Goal: Information Seeking & Learning: Learn about a topic

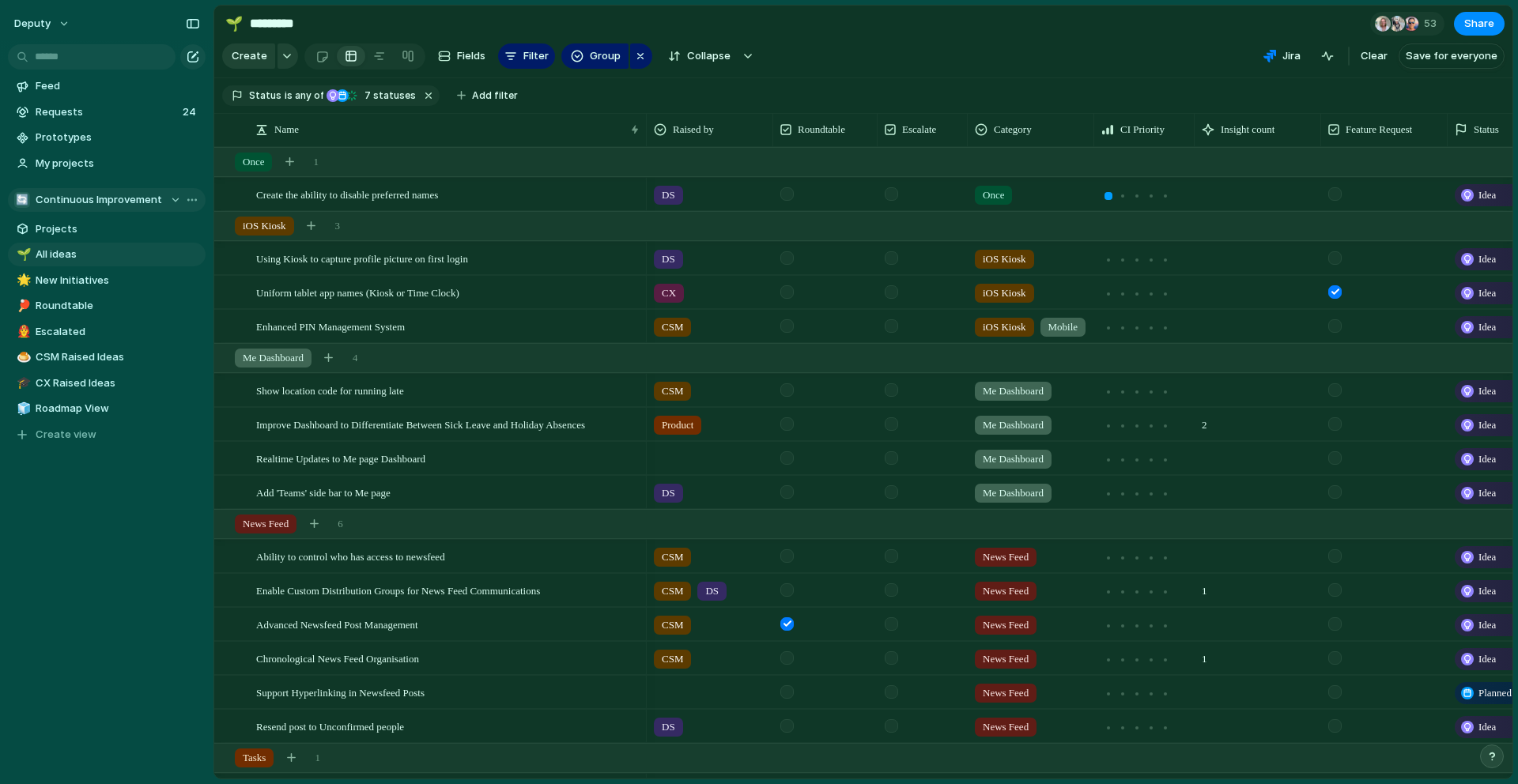
click at [132, 201] on span "Continuous Improvement" at bounding box center [98, 200] width 127 height 16
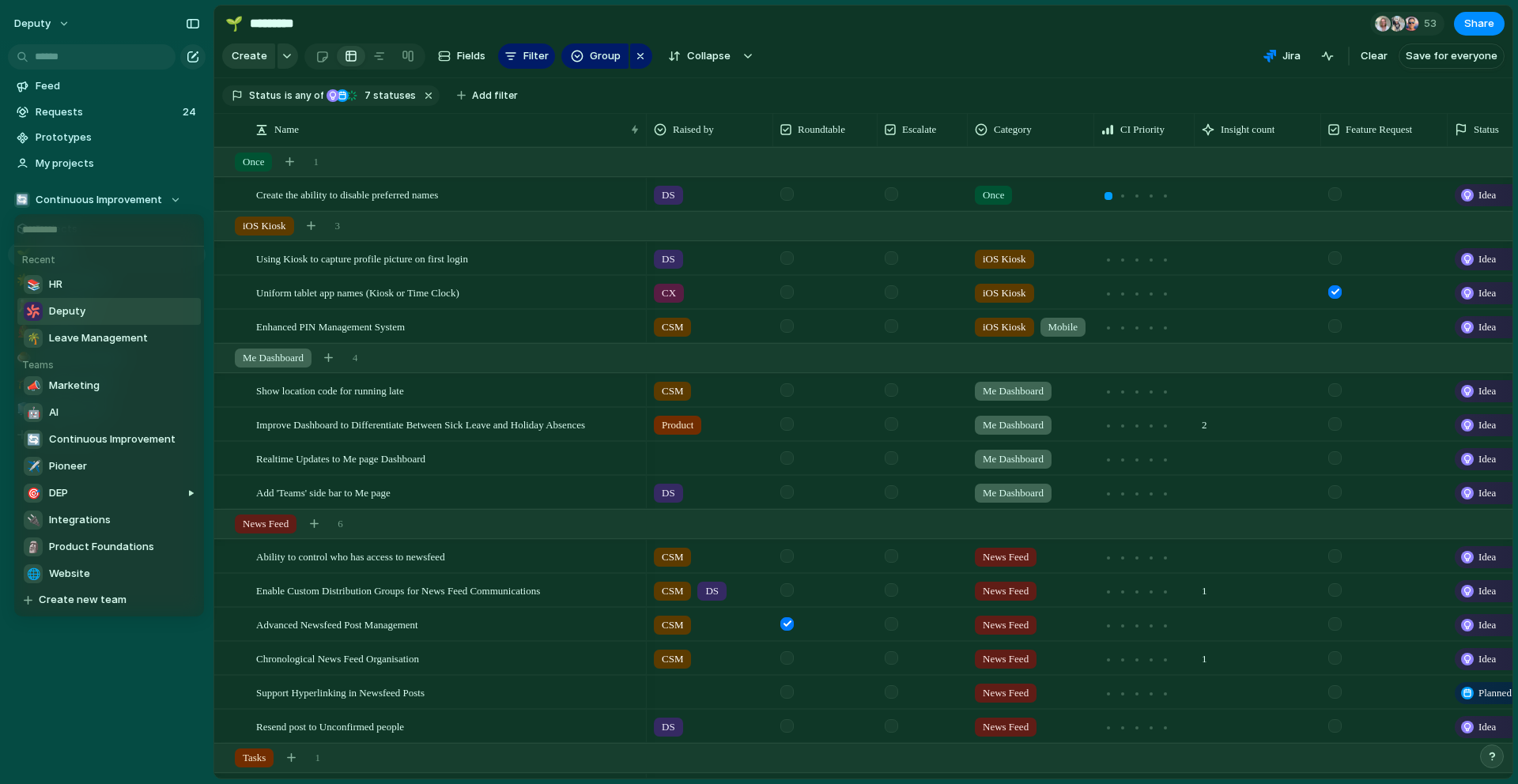
click at [91, 313] on li "Deputy" at bounding box center [109, 311] width 184 height 27
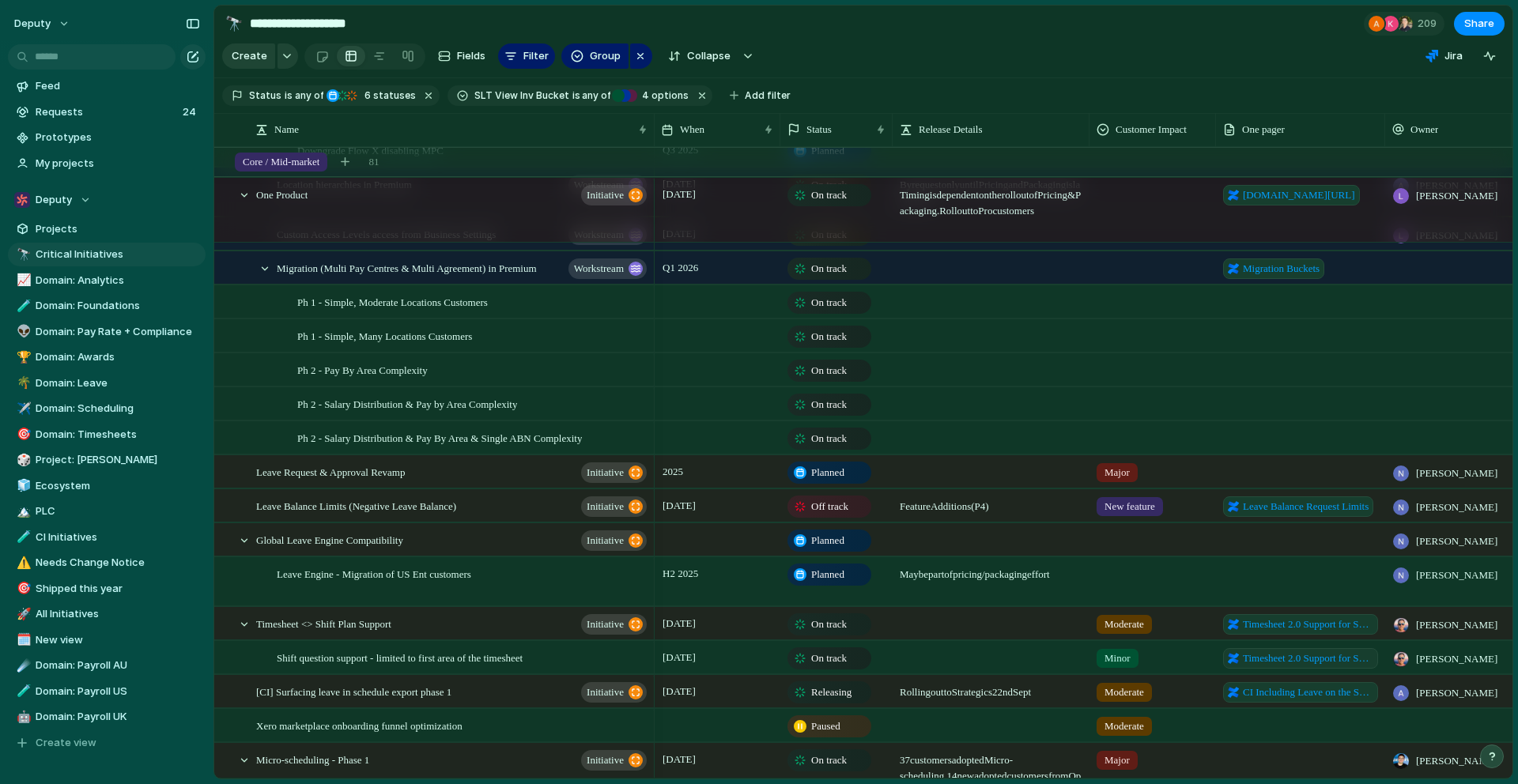
scroll to position [500, 0]
click at [815, 507] on span "Off track" at bounding box center [829, 507] width 37 height 16
click at [507, 504] on div "Leave Balance Limits (Negative Leave Balance) initiative" at bounding box center [453, 507] width 393 height 33
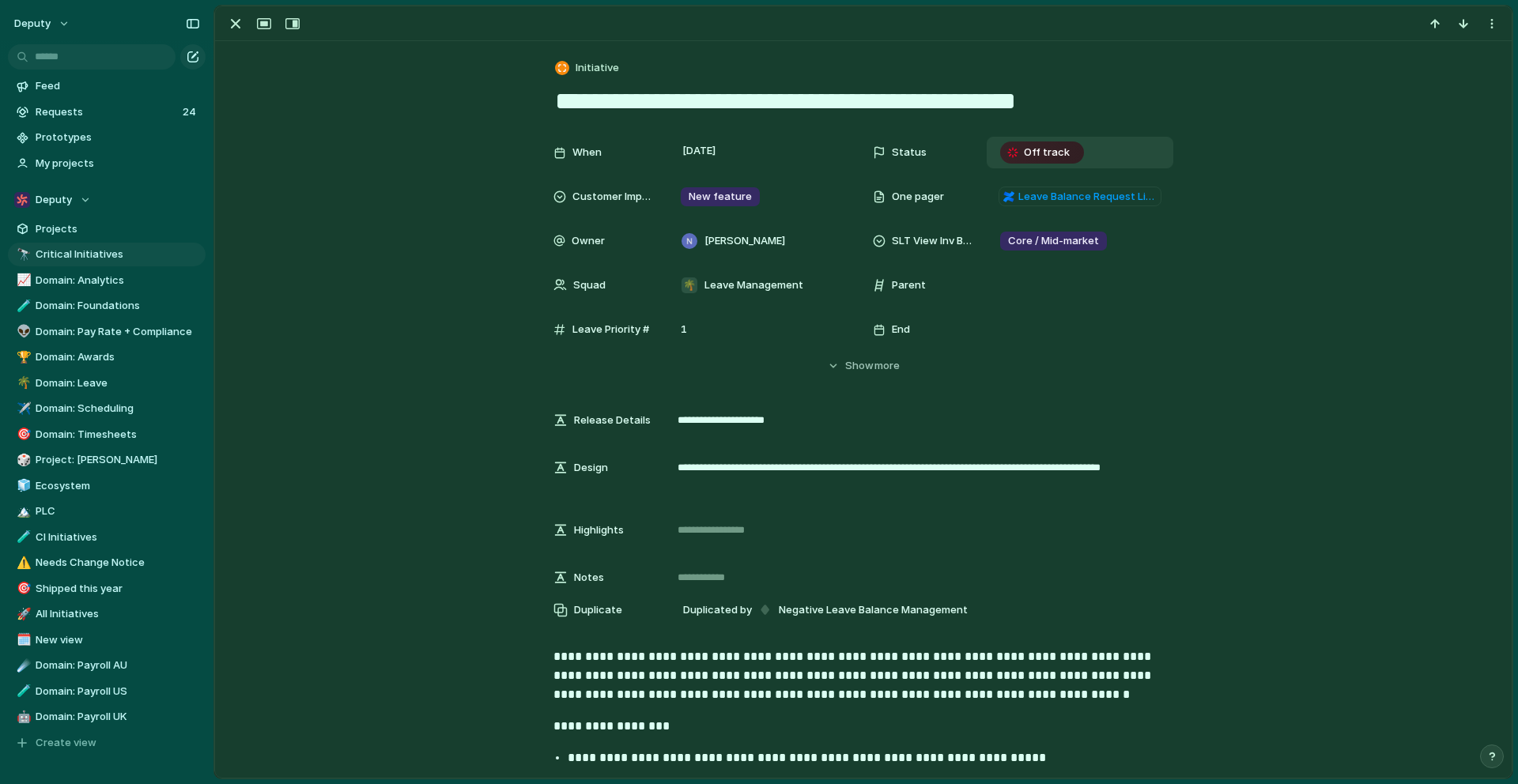
click at [1045, 153] on span "Off track" at bounding box center [1046, 152] width 46 height 16
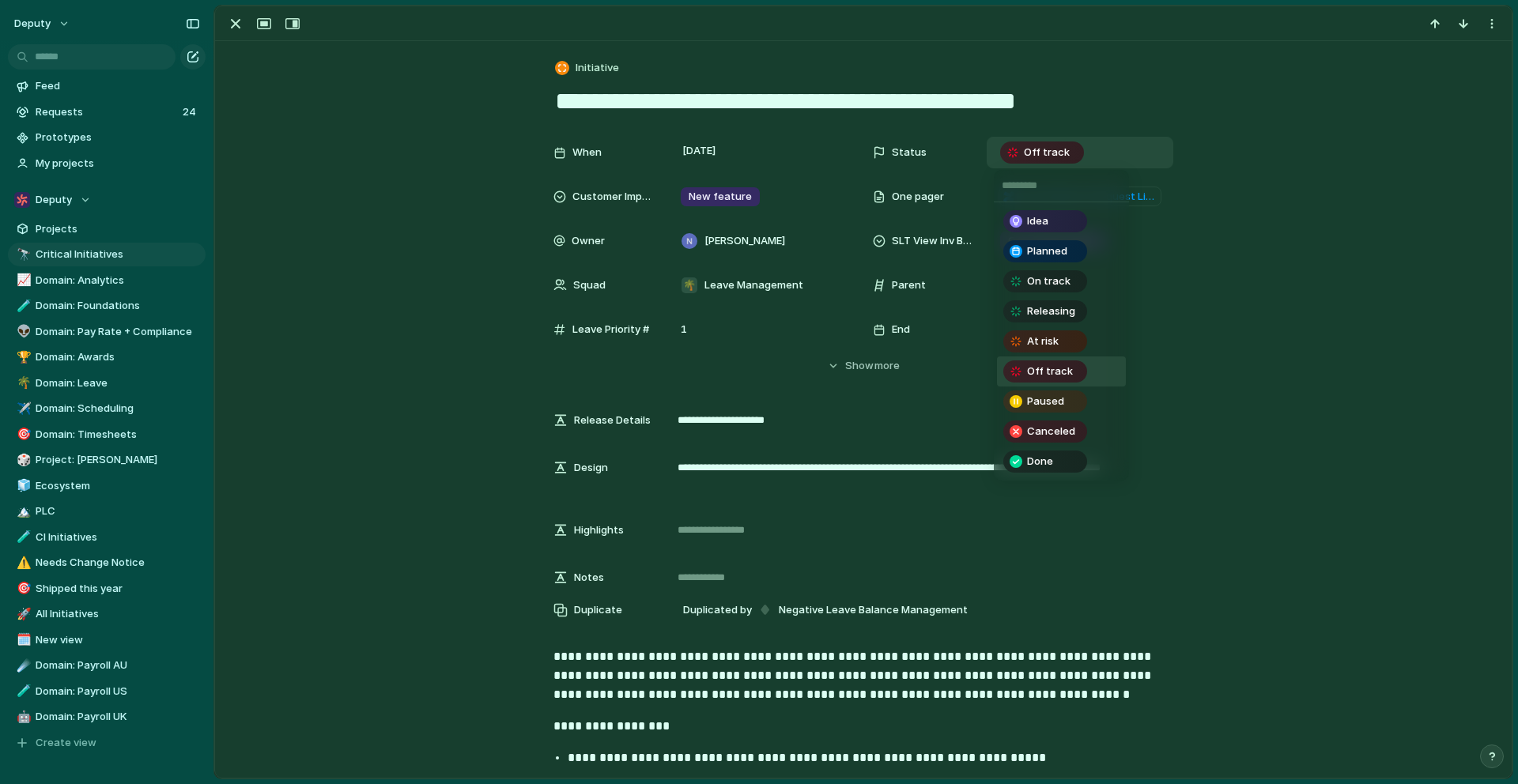
click at [1077, 380] on div "Off track" at bounding box center [1046, 371] width 81 height 19
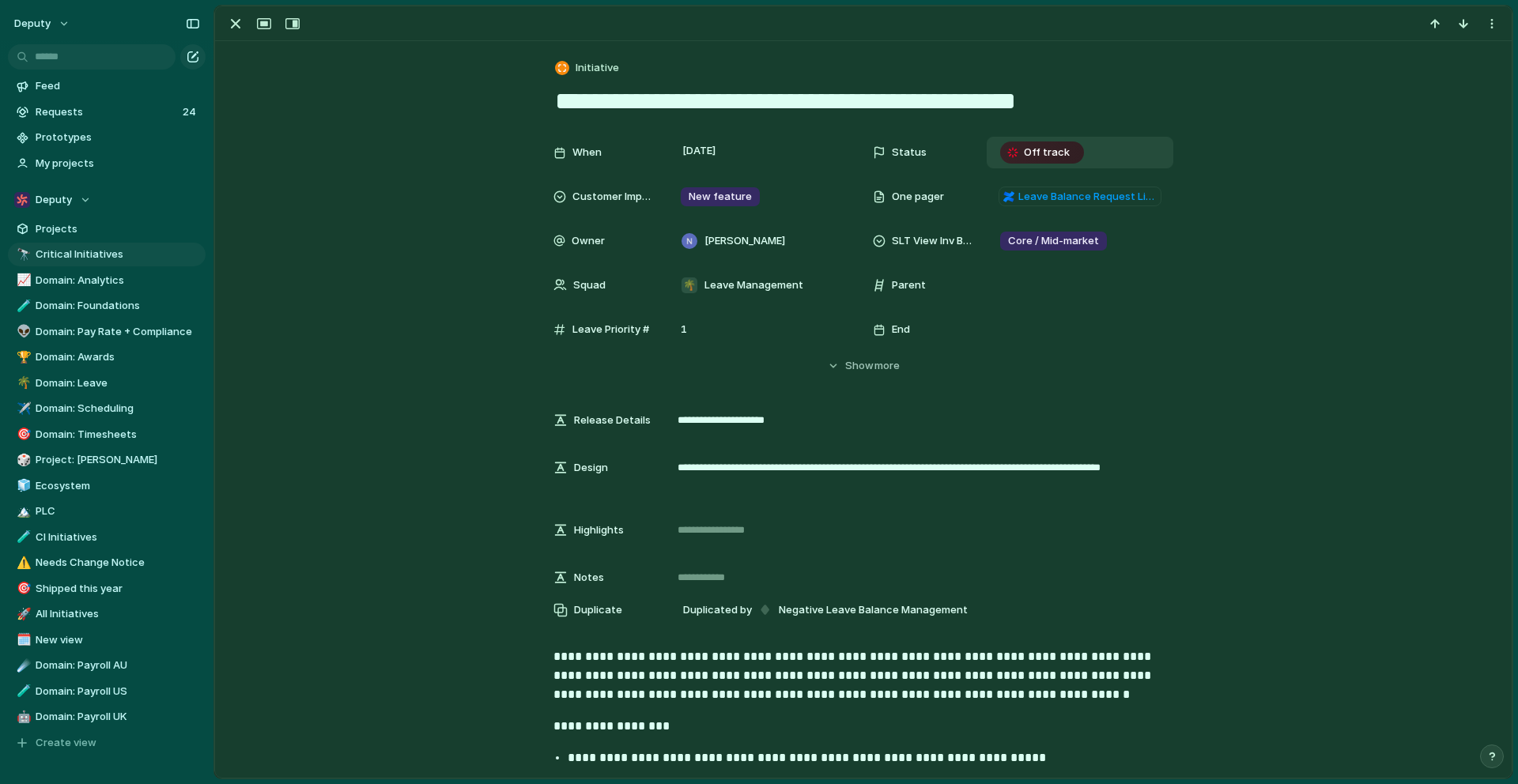
click at [1178, 363] on div "When 29 August Status Off track Customer Impact New feature One pager Leave Bal…" at bounding box center [863, 255] width 1259 height 237
click at [721, 159] on span "29 August" at bounding box center [699, 151] width 42 height 19
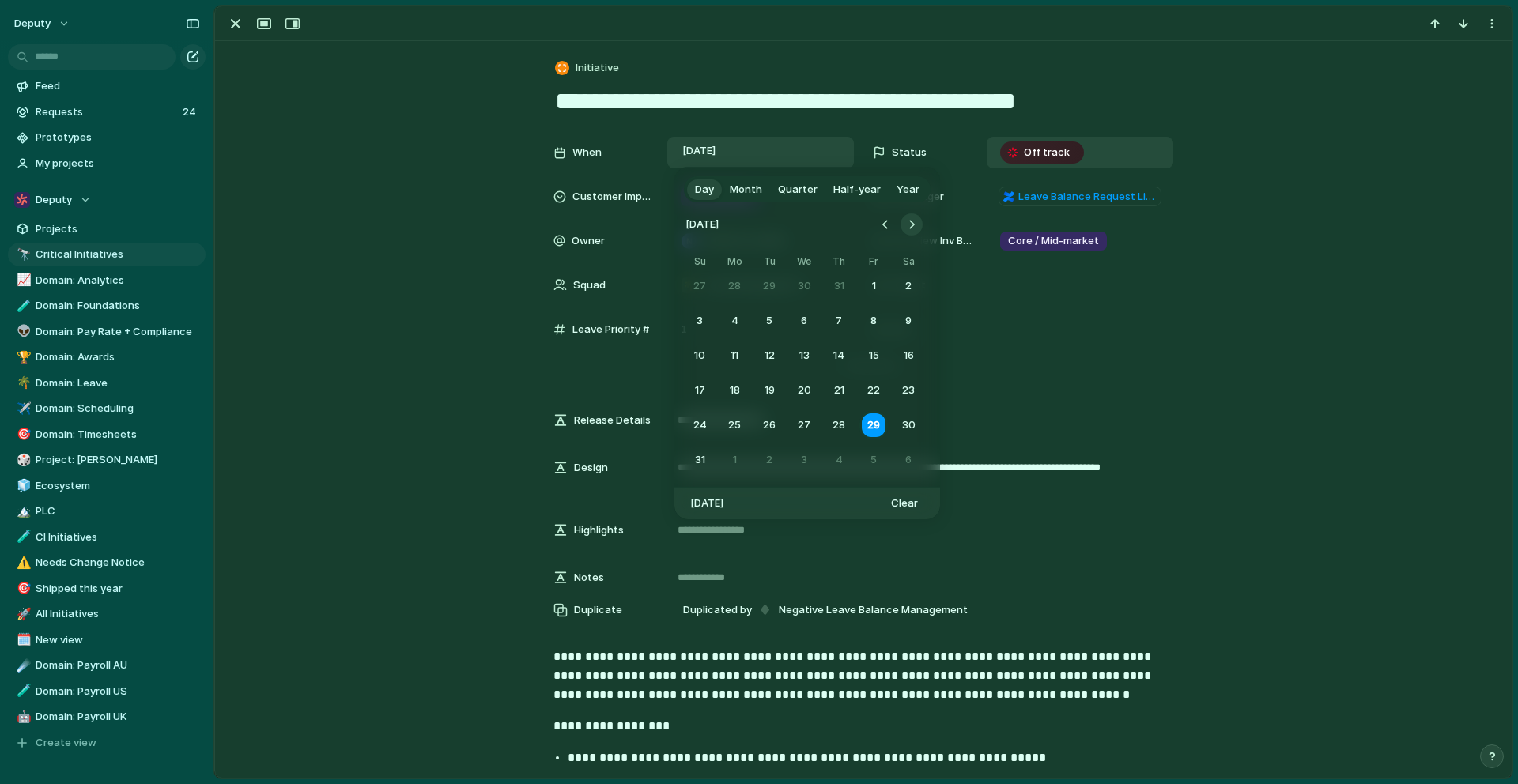
click at [907, 220] on button "Go to the Next Month" at bounding box center [912, 225] width 22 height 22
click at [781, 432] on button "30" at bounding box center [769, 425] width 28 height 28
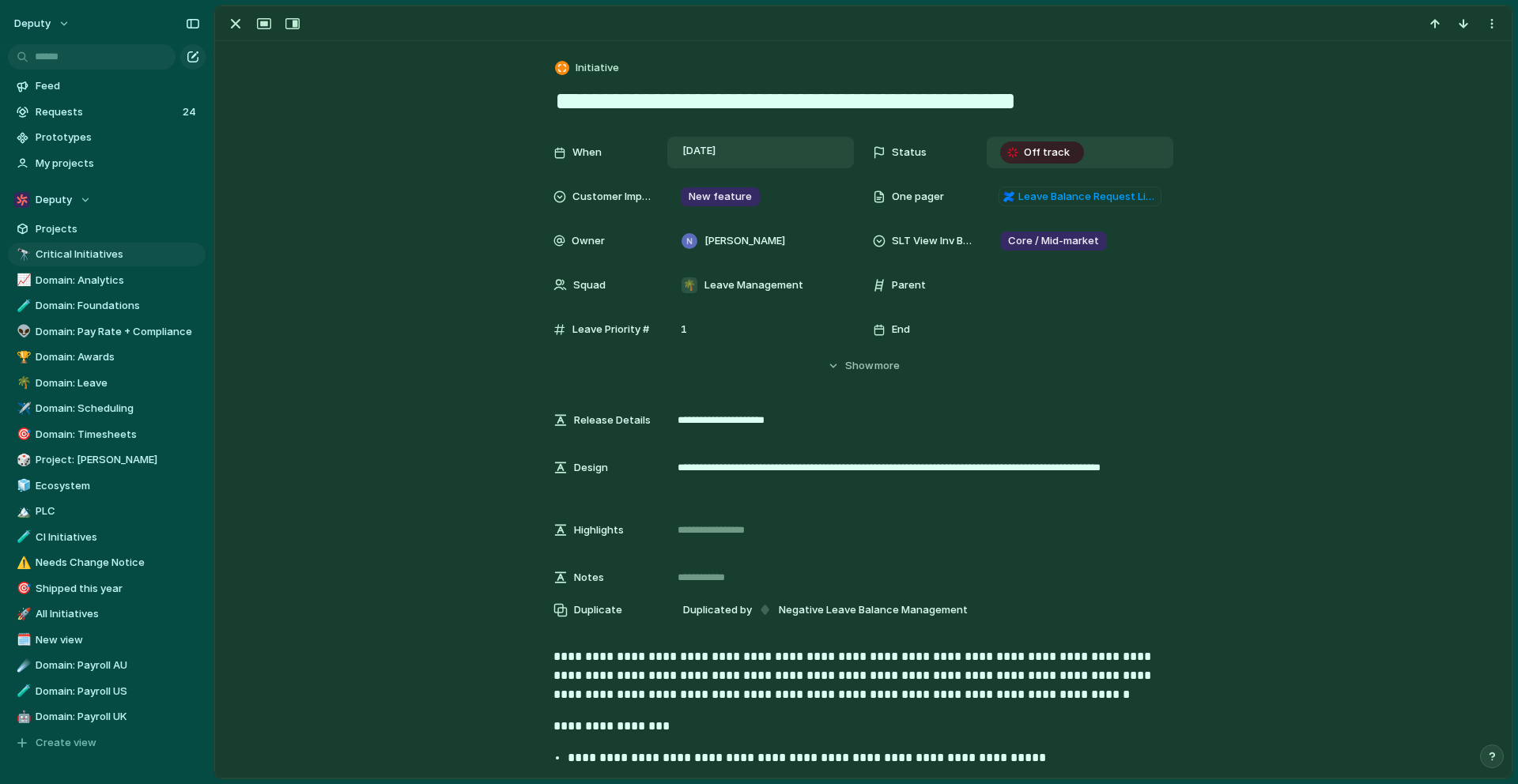
click at [1039, 158] on span "Off track" at bounding box center [1046, 152] width 46 height 16
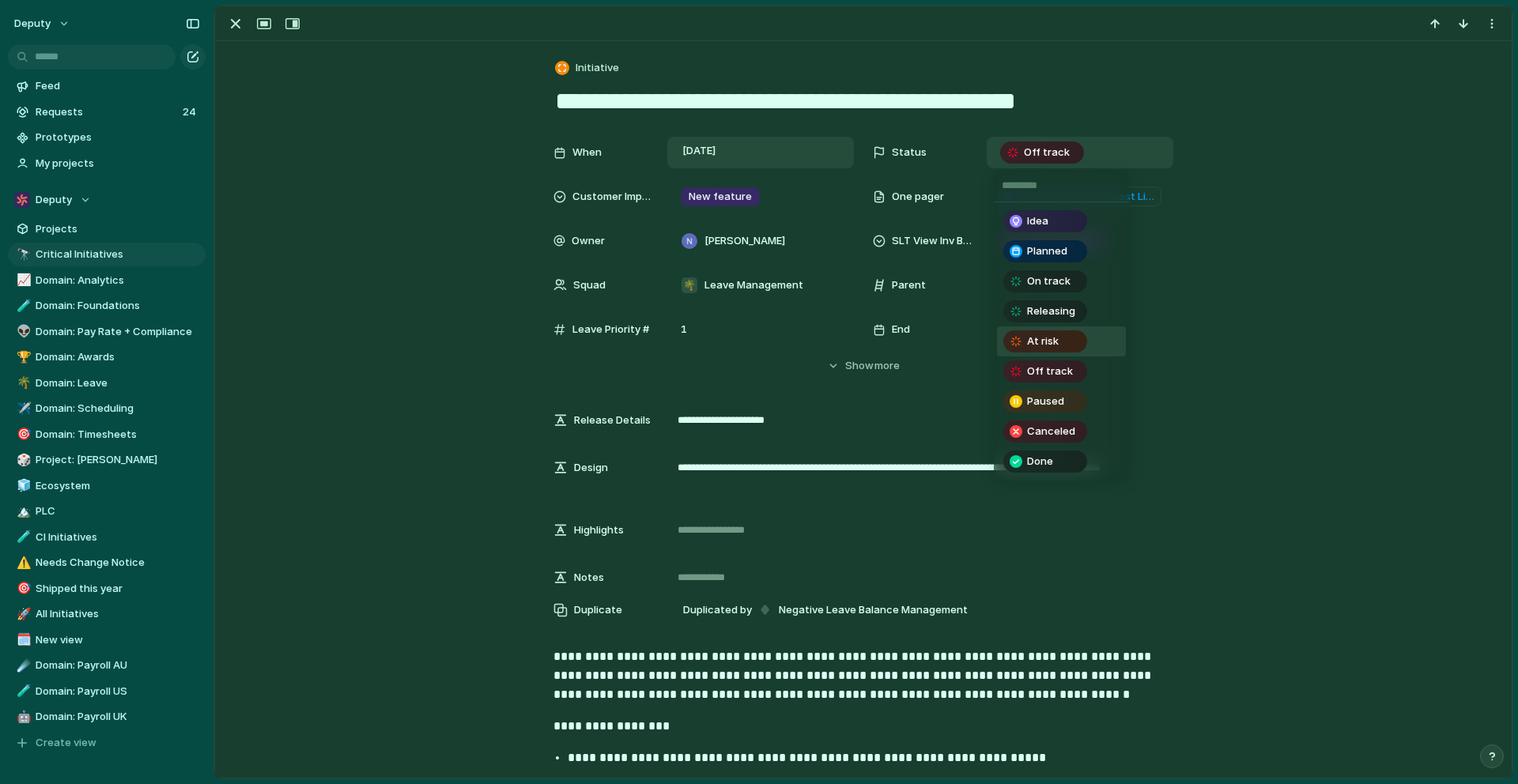
drag, startPoint x: 1064, startPoint y: 339, endPoint x: 1228, endPoint y: 334, distance: 164.1
click at [1228, 333] on div "Idea Planned On track Releasing At risk Off track Paused Canceled Done" at bounding box center [759, 392] width 1518 height 784
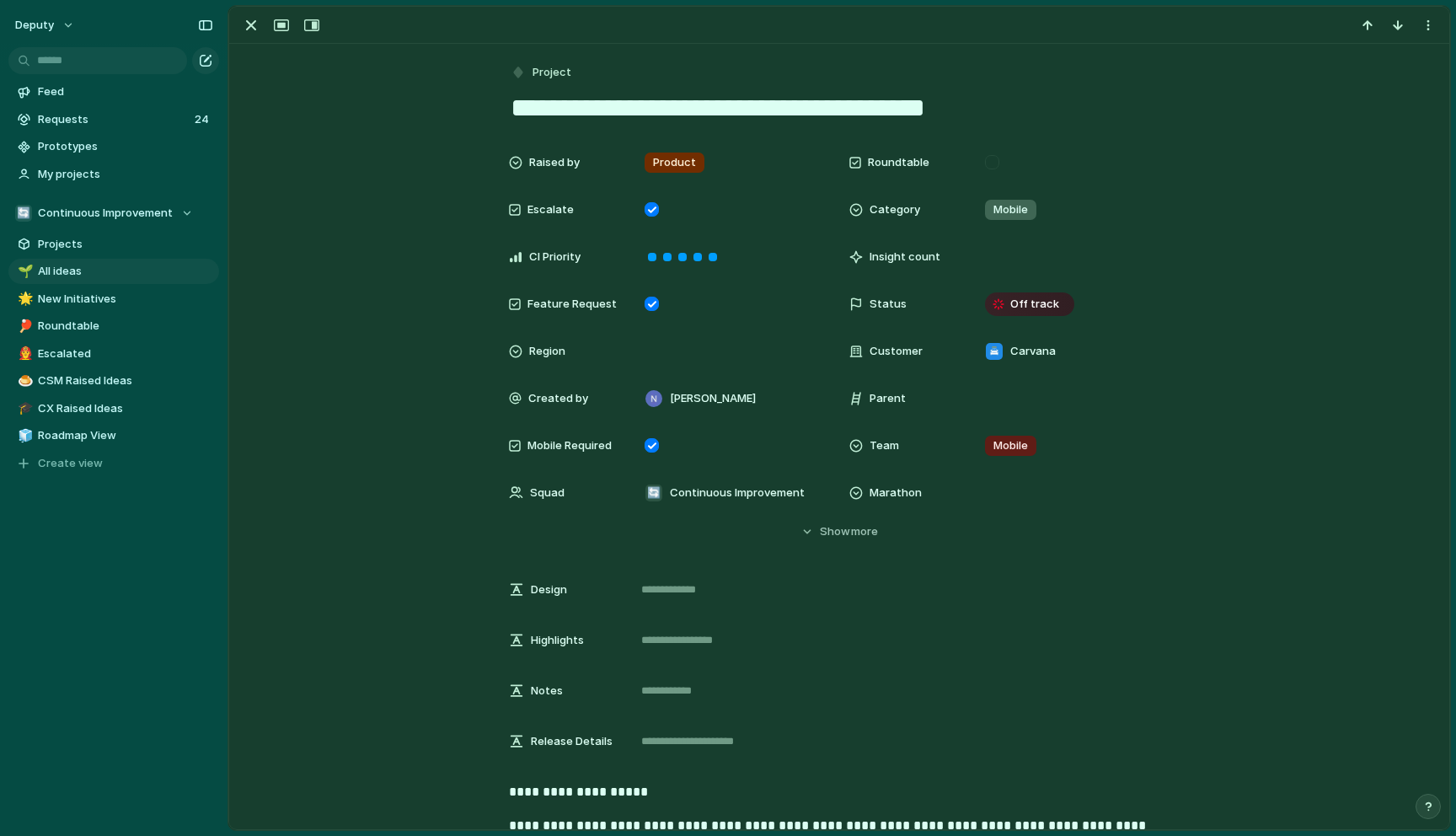
scroll to position [942, 0]
